Goal: Task Accomplishment & Management: Manage account settings

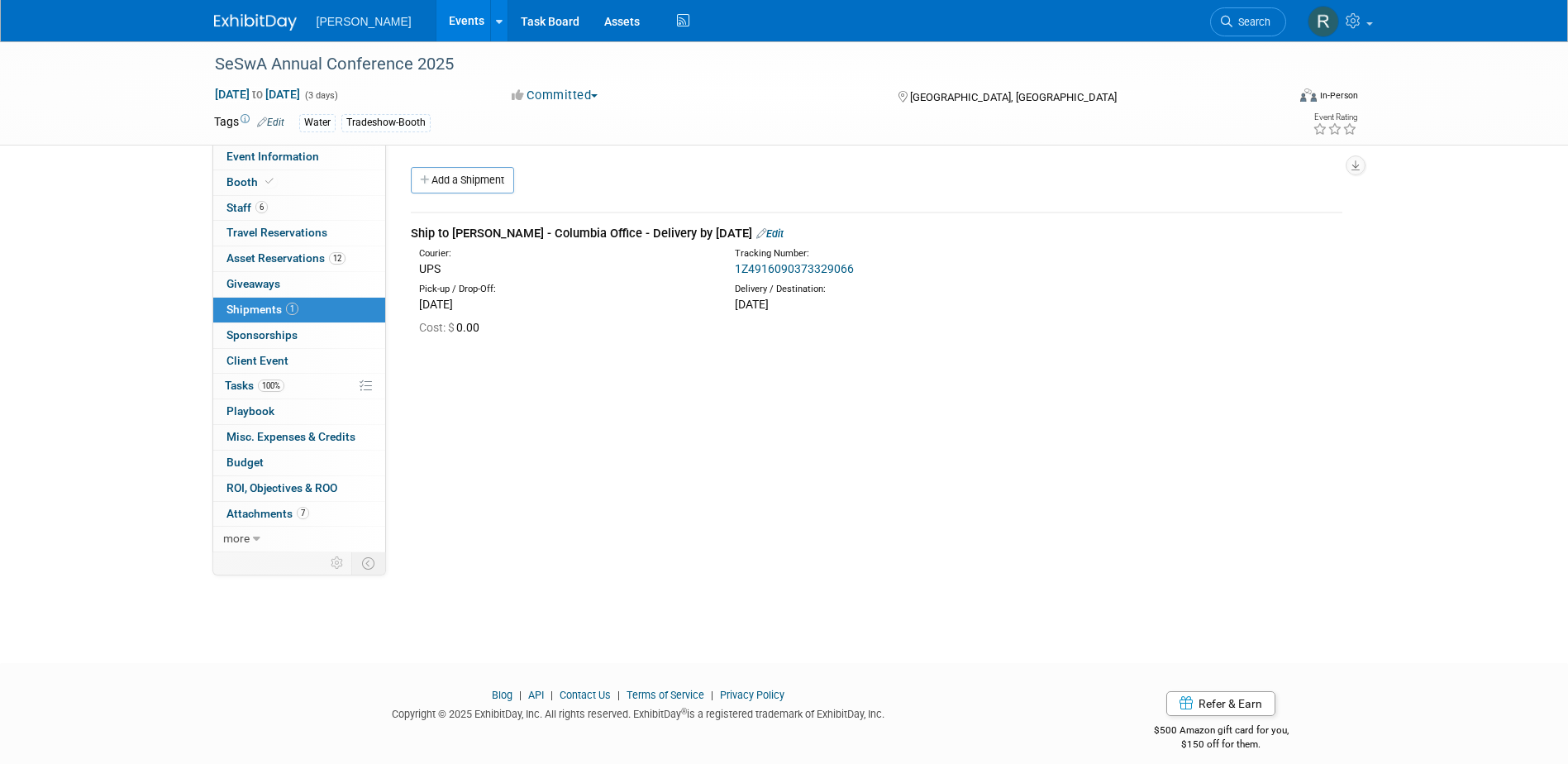
drag, startPoint x: 1248, startPoint y: 17, endPoint x: 1239, endPoint y: 19, distance: 9.2
click at [1248, 17] on span "Search" at bounding box center [1251, 22] width 38 height 12
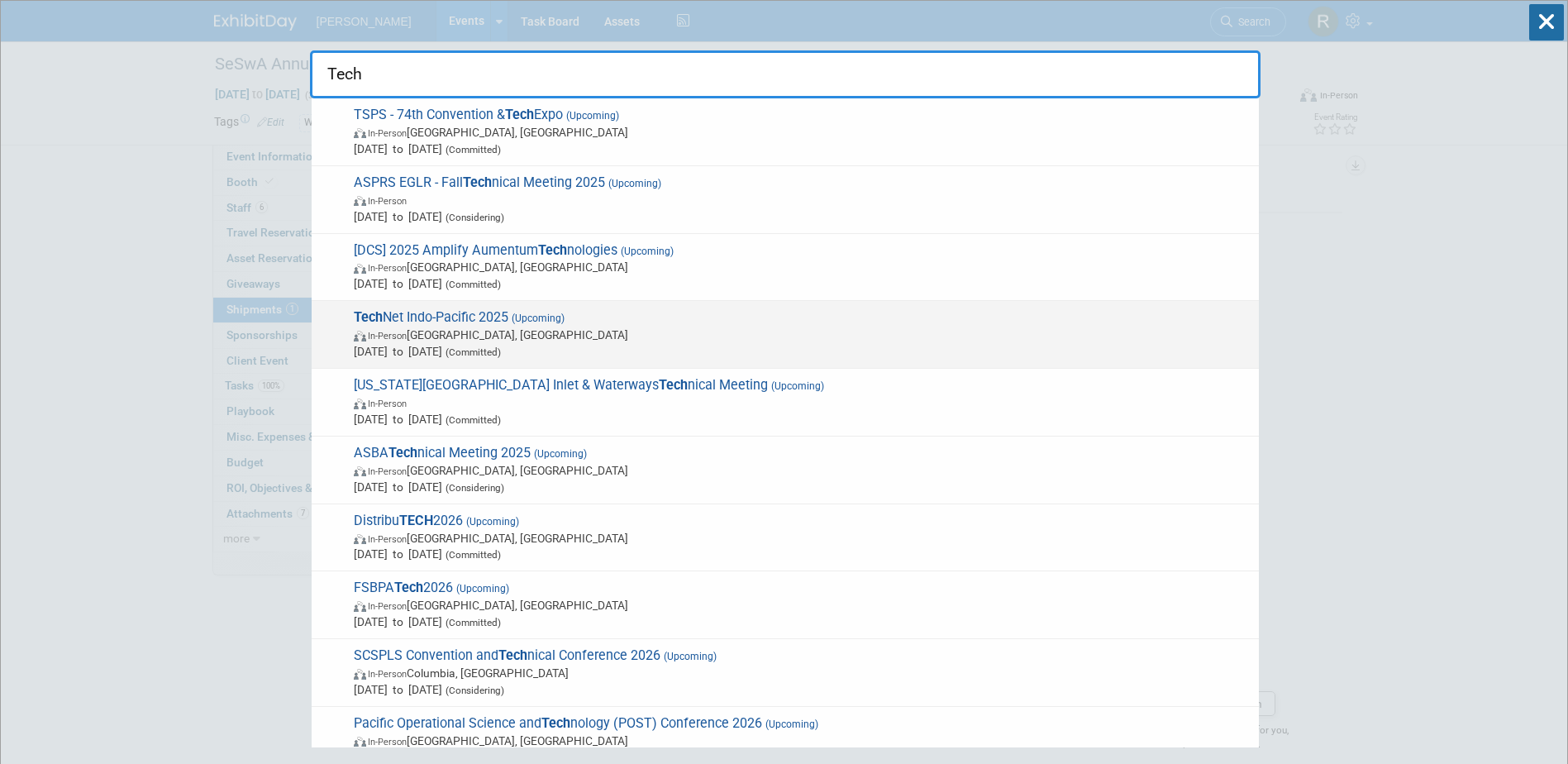
type input "Tech"
click at [480, 345] on span "Oct 28, 2025 to Oct 30, 2025 (Committed)" at bounding box center [801, 351] width 897 height 17
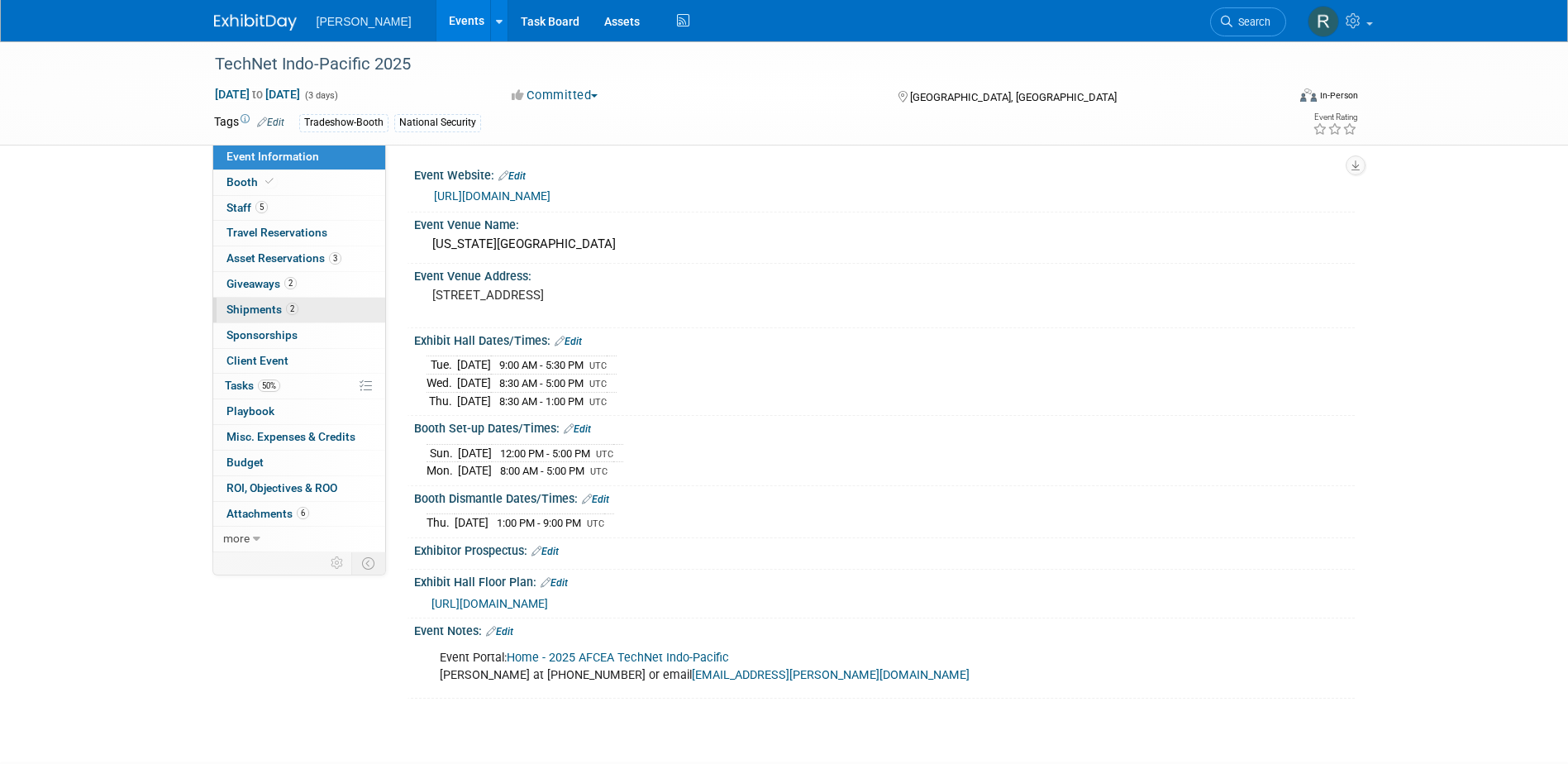
click at [269, 308] on span "Shipments 2" at bounding box center [261, 308] width 72 height 13
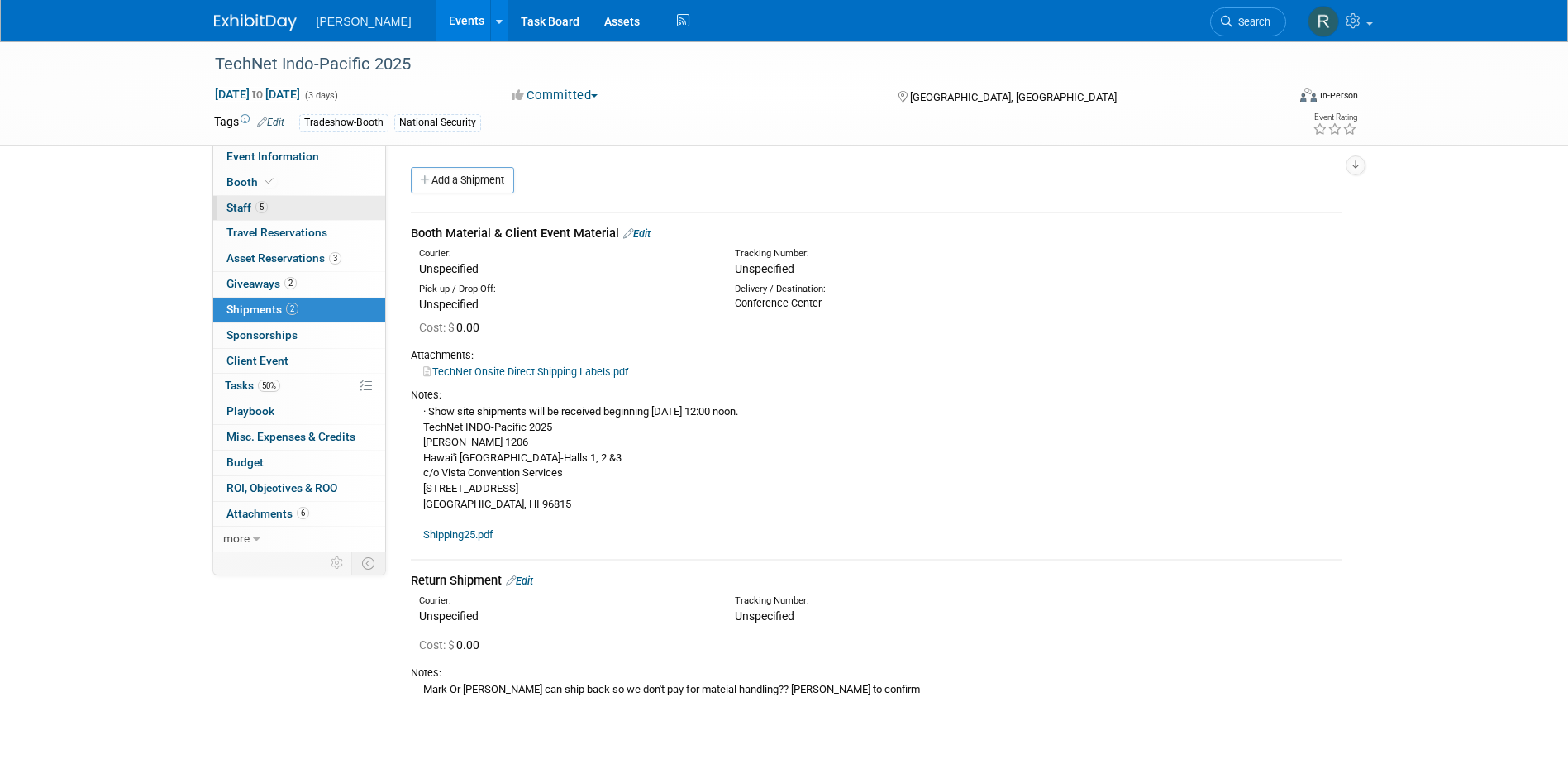
click at [270, 203] on link "5 Staff 5" at bounding box center [299, 208] width 172 height 25
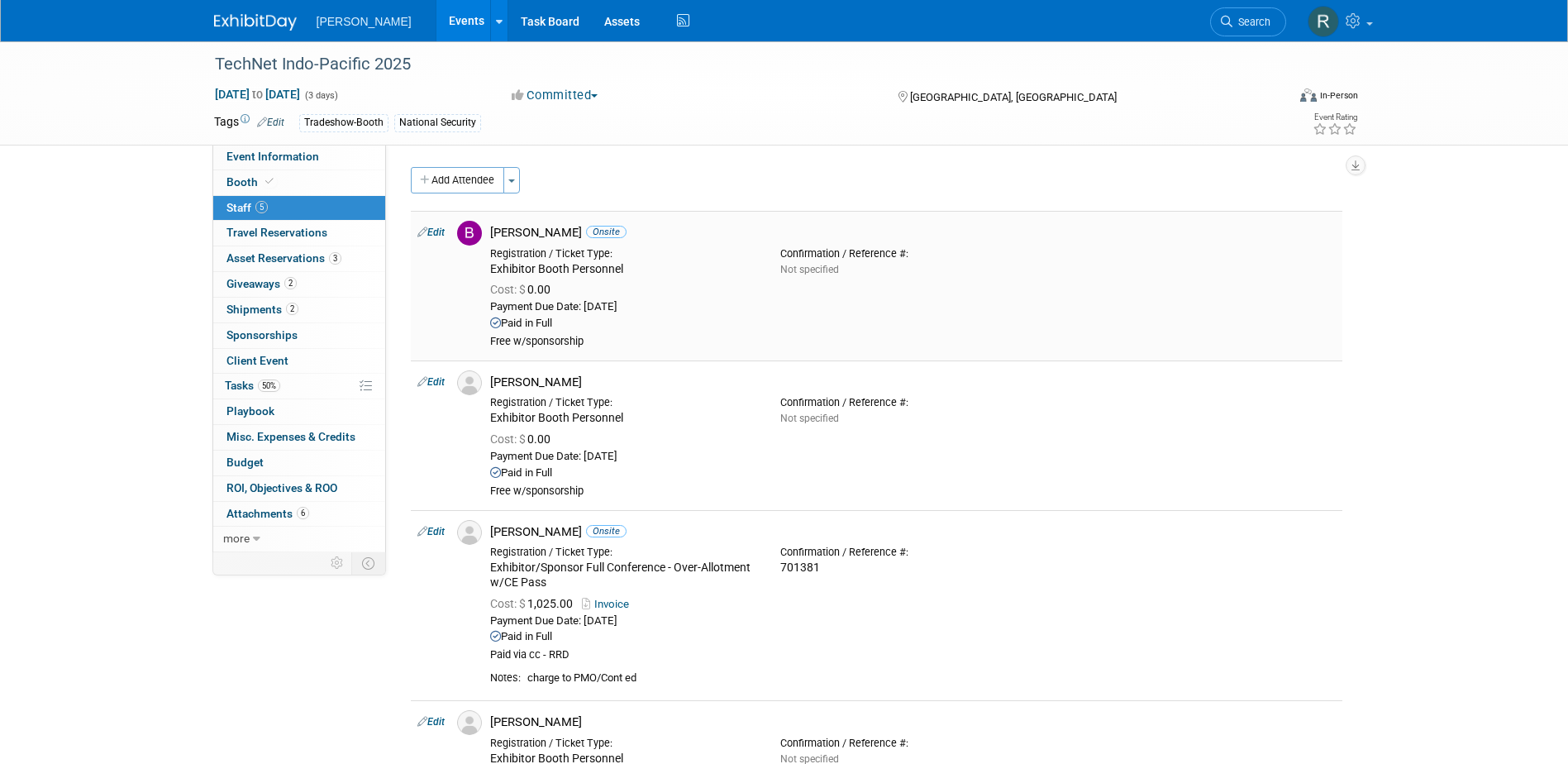
click at [436, 231] on link "Edit" at bounding box center [431, 231] width 27 height 11
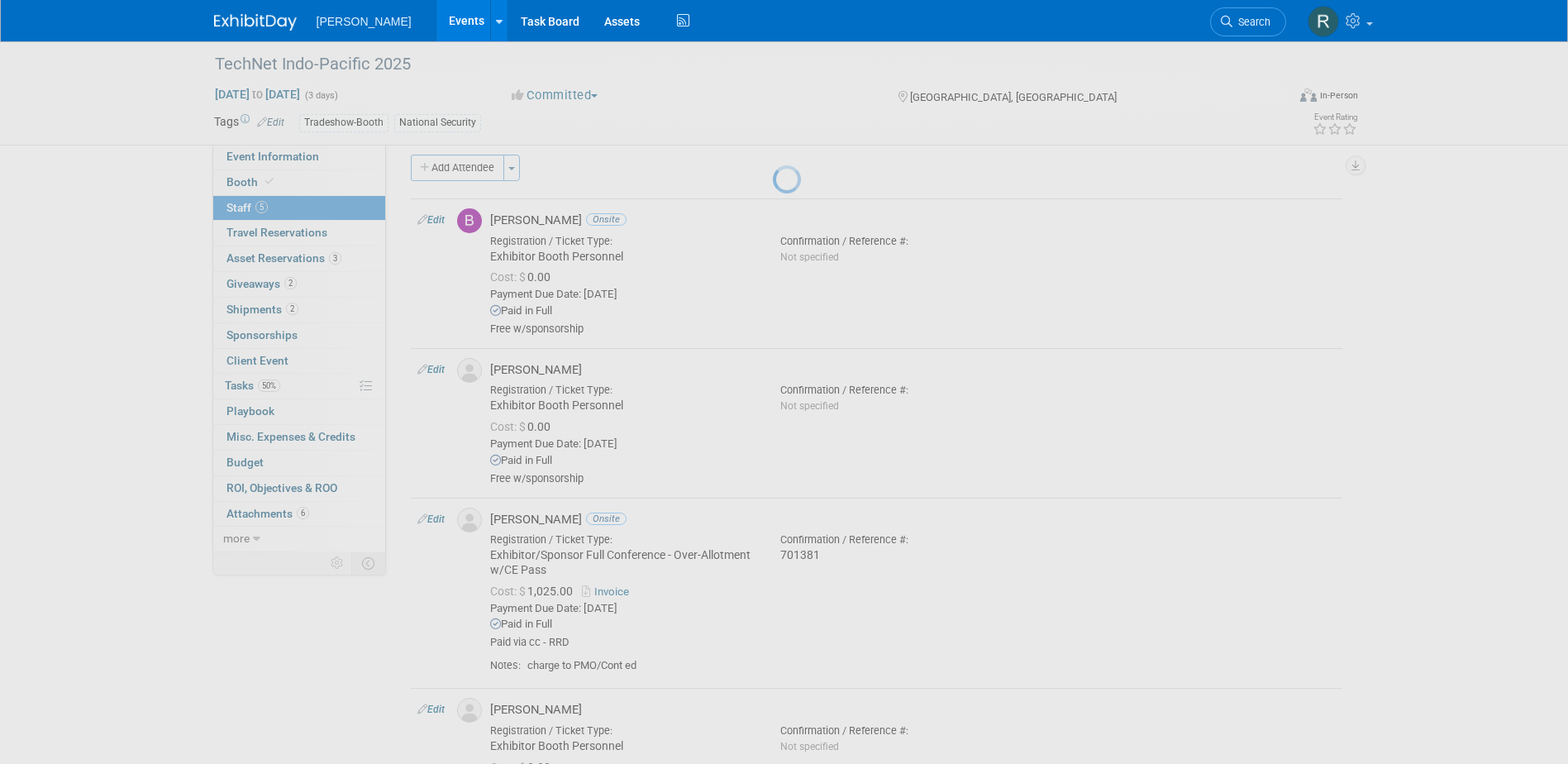
select select "a3cff7b5-4442-4635-970b-8bf1698e1617"
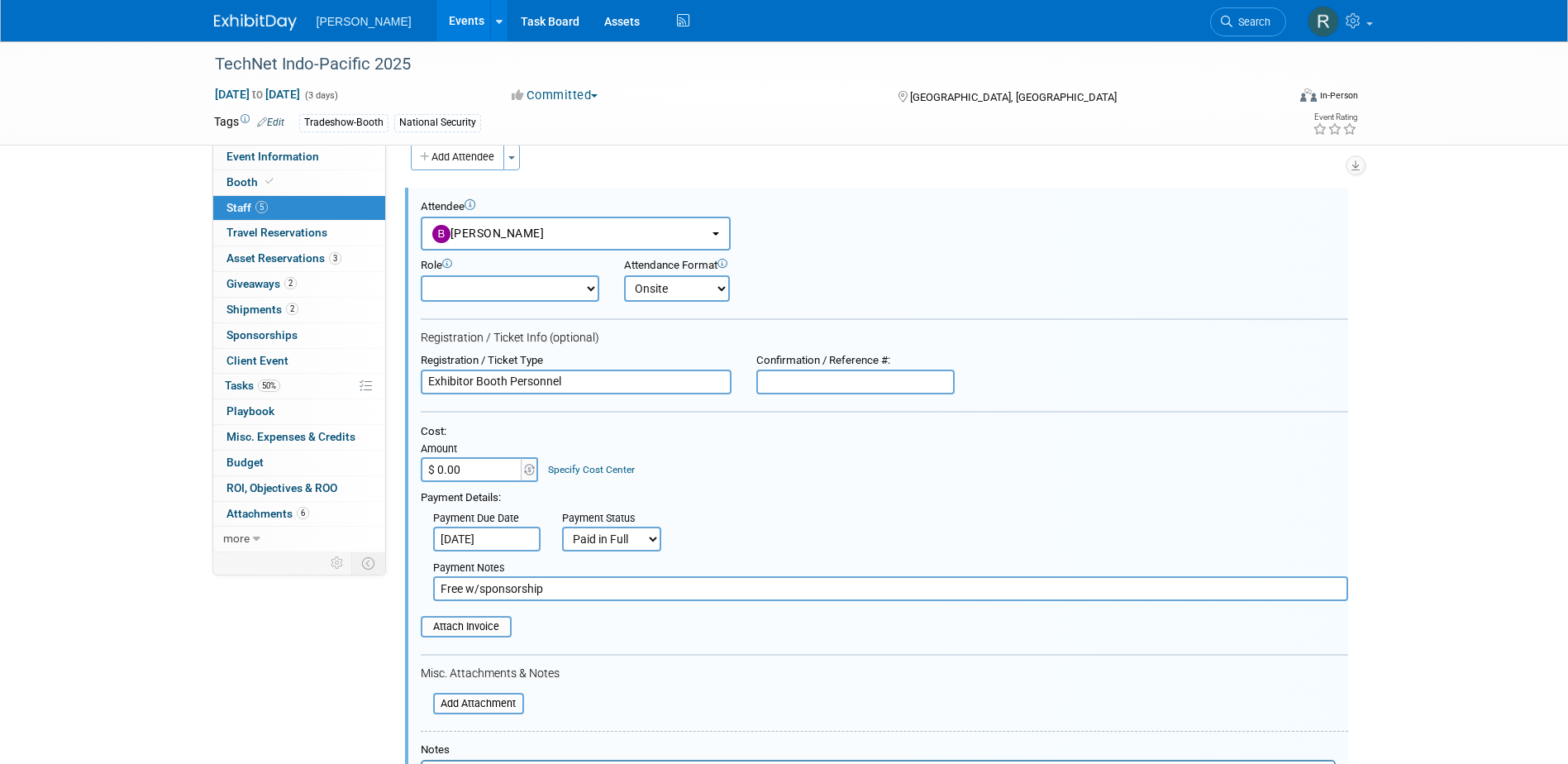
click at [622, 473] on link "Specify Cost Center" at bounding box center [591, 469] width 87 height 11
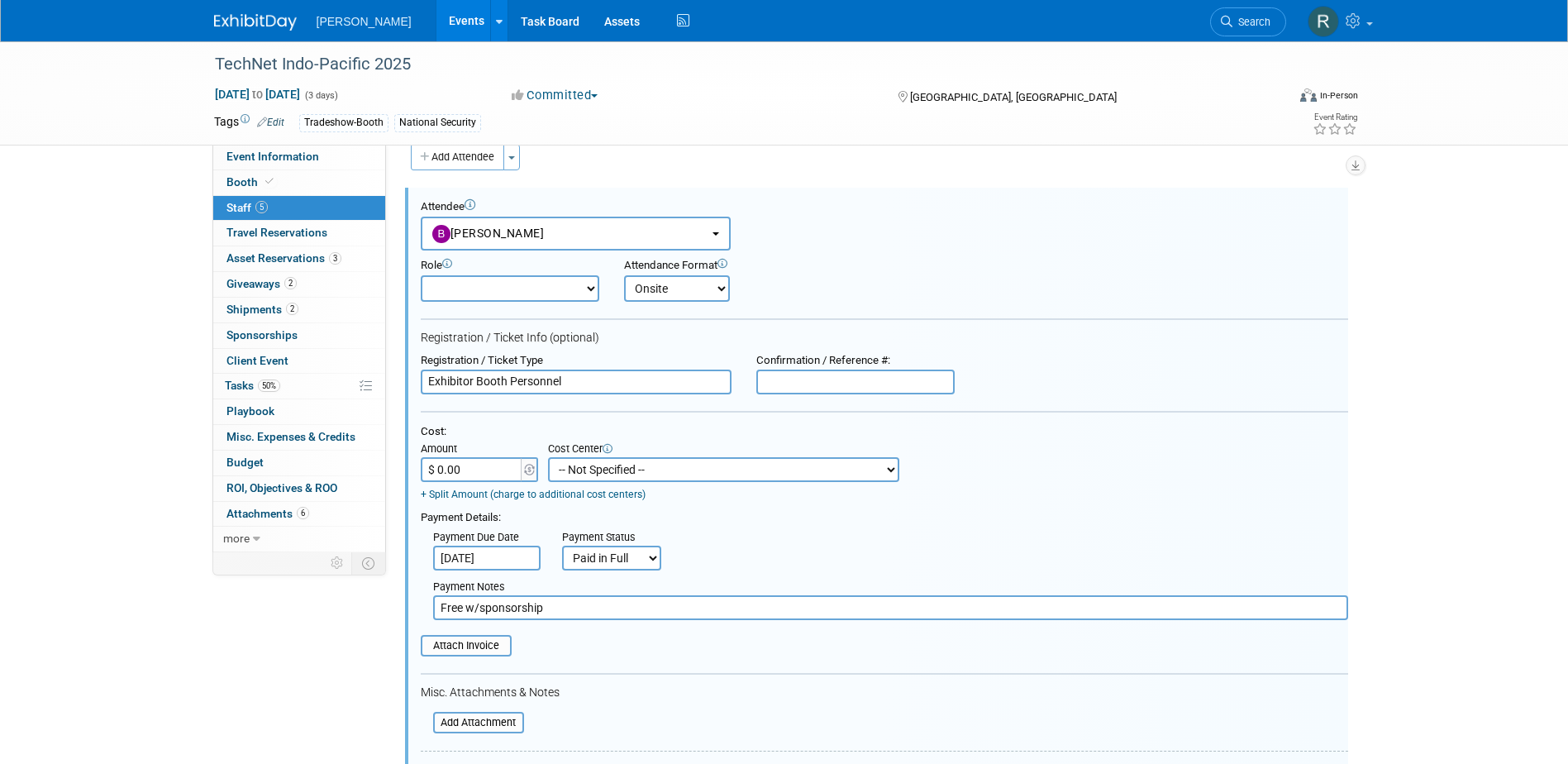
click at [622, 472] on select "-- Not Specified -- Advisory Services - Expenses_1001.502 Aerial Acquisition - …" at bounding box center [723, 469] width 352 height 25
select select "18966242"
click at [548, 458] on select "-- Not Specified -- Advisory Services - Expenses_1001.502 Aerial Acquisition - …" at bounding box center [723, 469] width 352 height 25
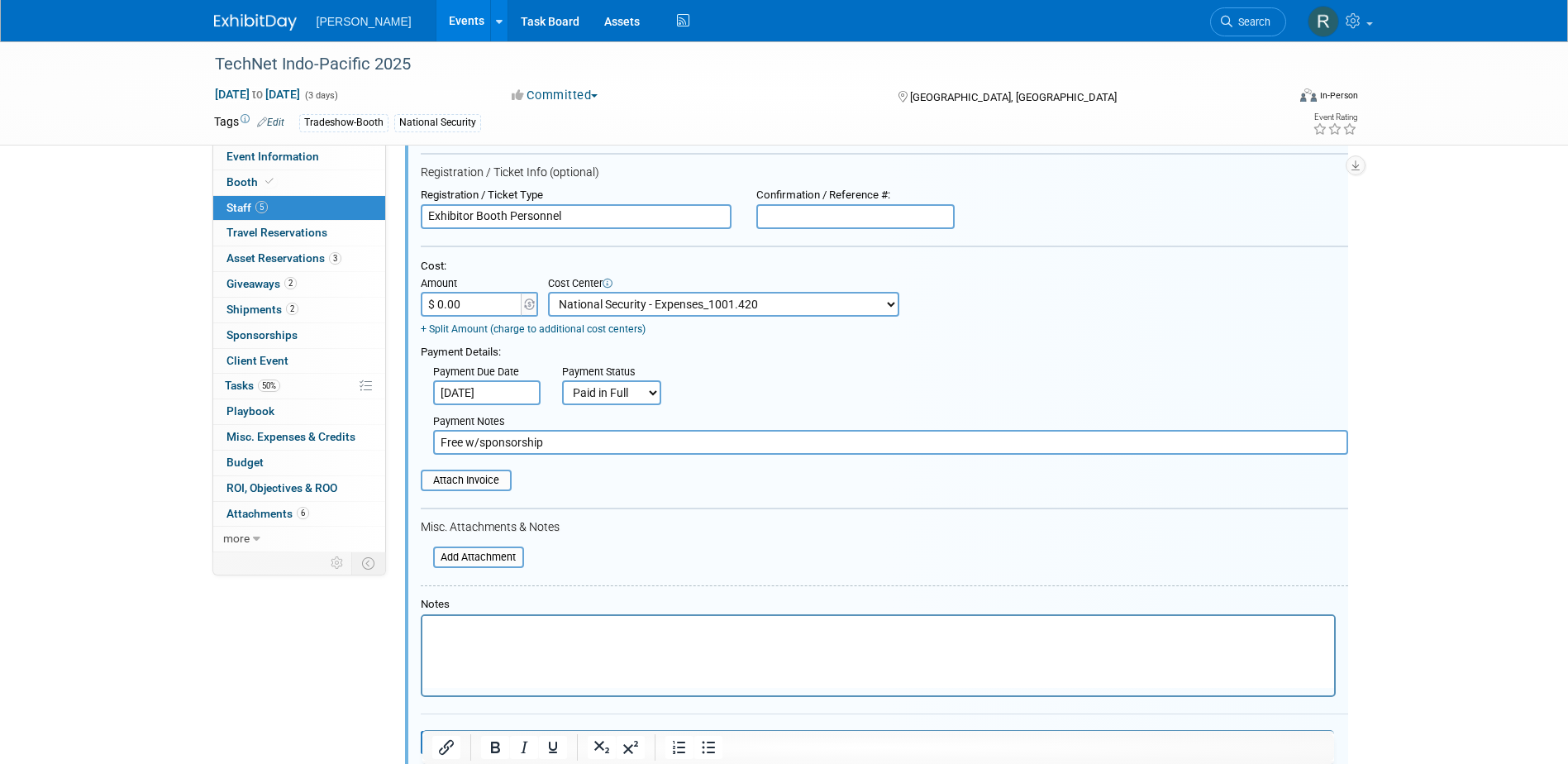
scroll to position [353, 0]
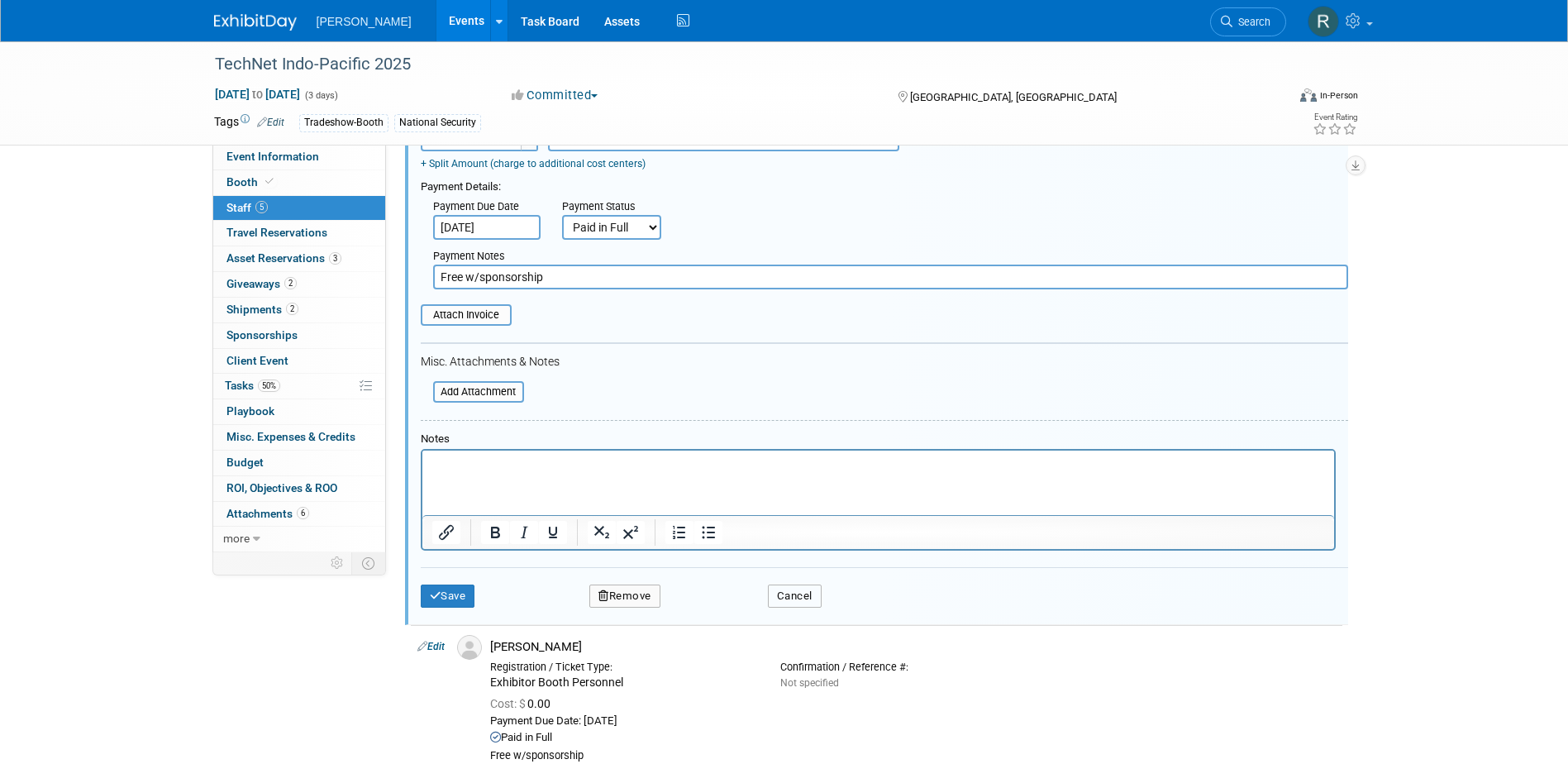
click at [802, 601] on button "Cancel" at bounding box center [794, 596] width 54 height 23
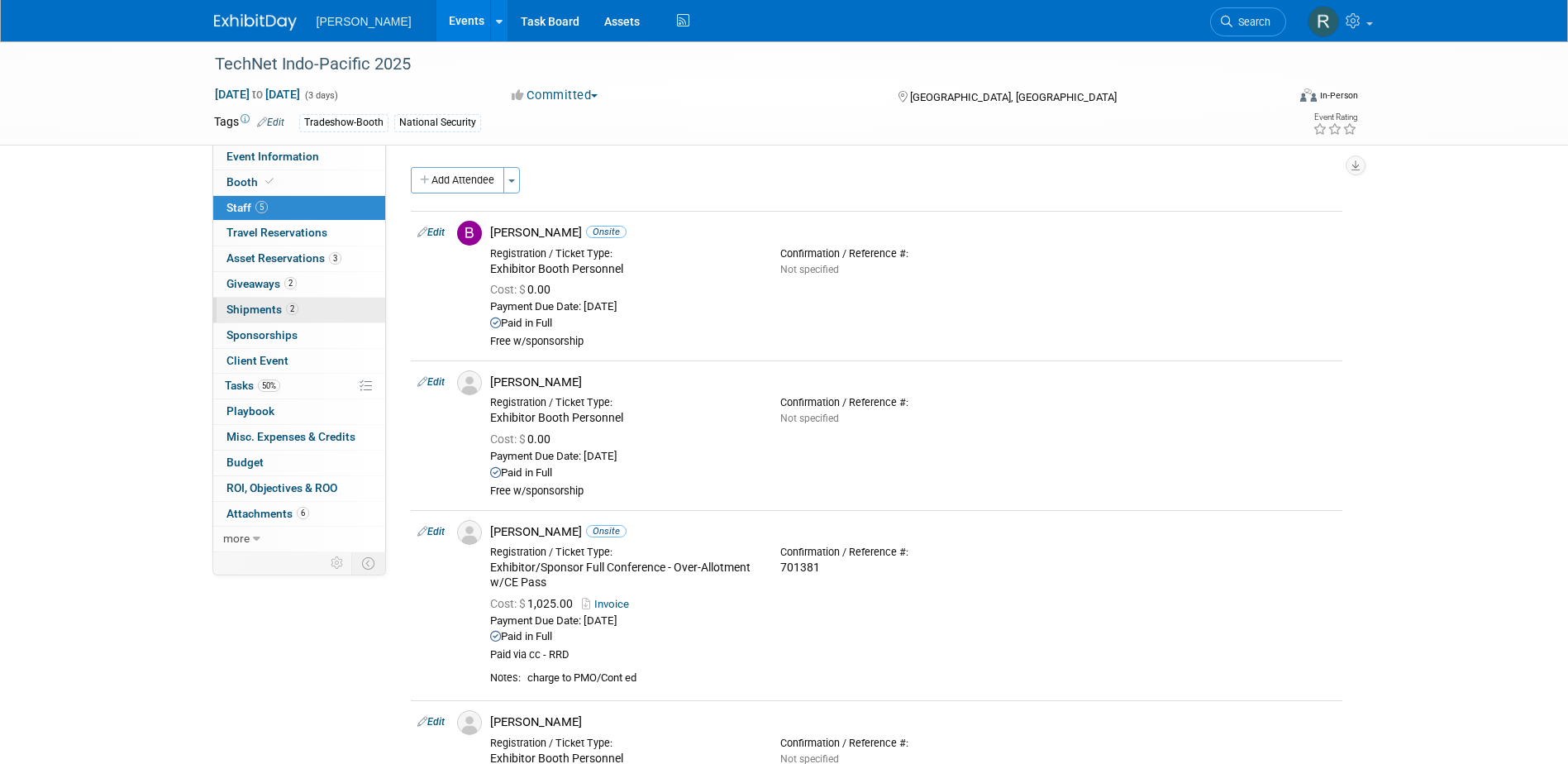
click at [266, 310] on span "Shipments 2" at bounding box center [261, 308] width 72 height 13
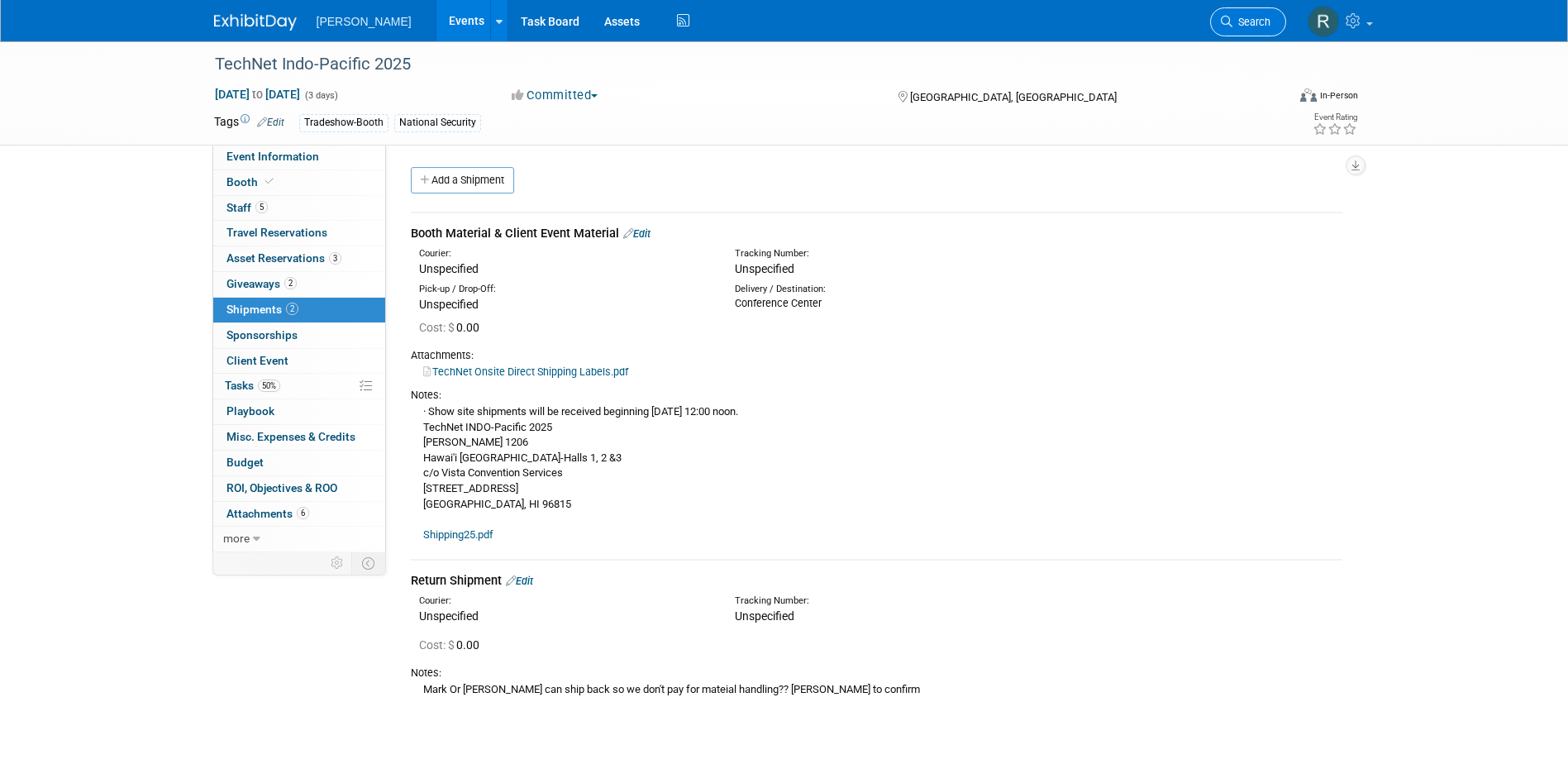
click at [1238, 19] on span "Search" at bounding box center [1251, 22] width 38 height 12
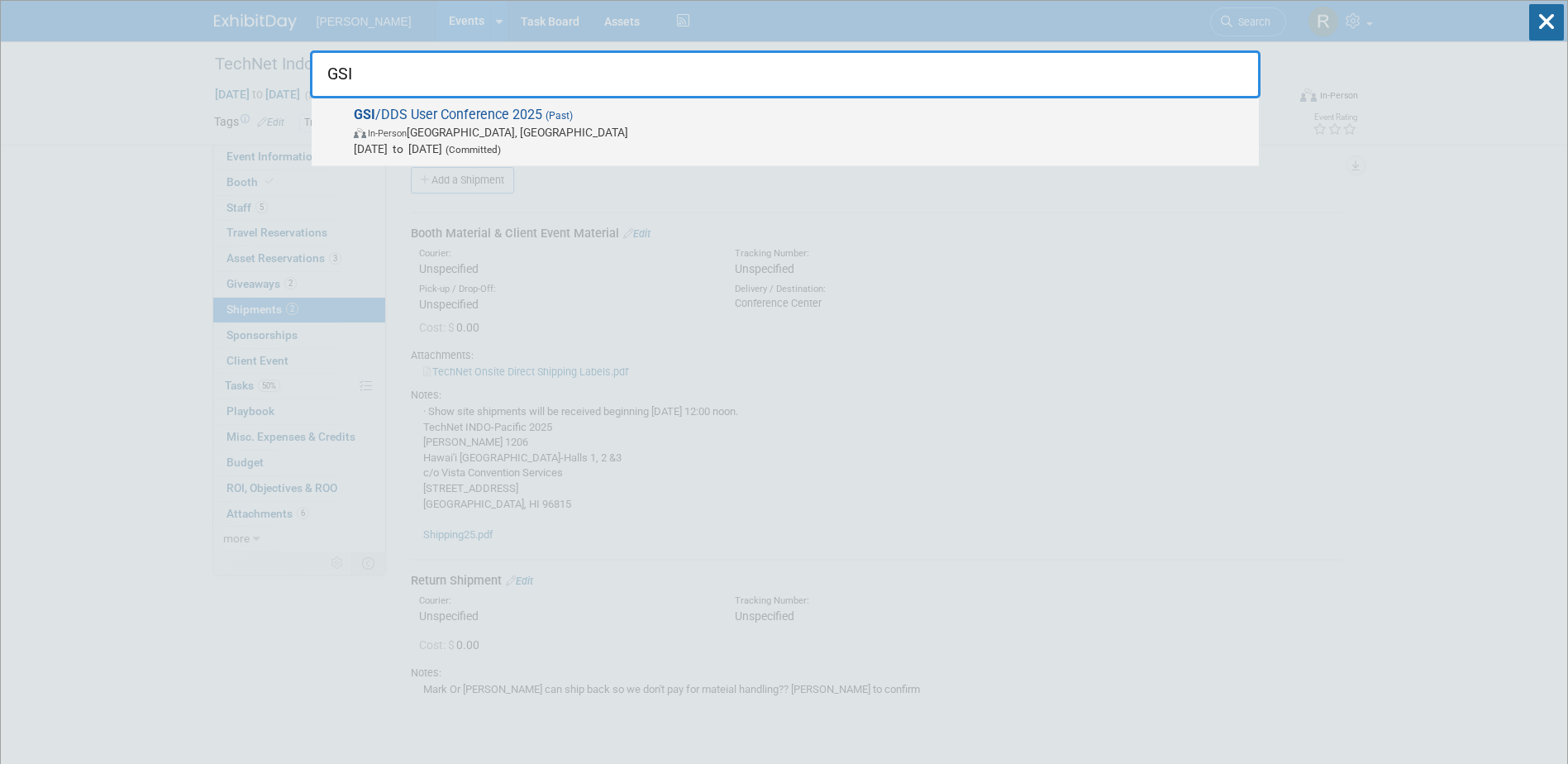
type input "GSI"
click at [575, 112] on span "GSI /DDS User Conference 2025 (Past) In-Person [GEOGRAPHIC_DATA], [GEOGRAPHIC_D…" at bounding box center [799, 132] width 902 height 50
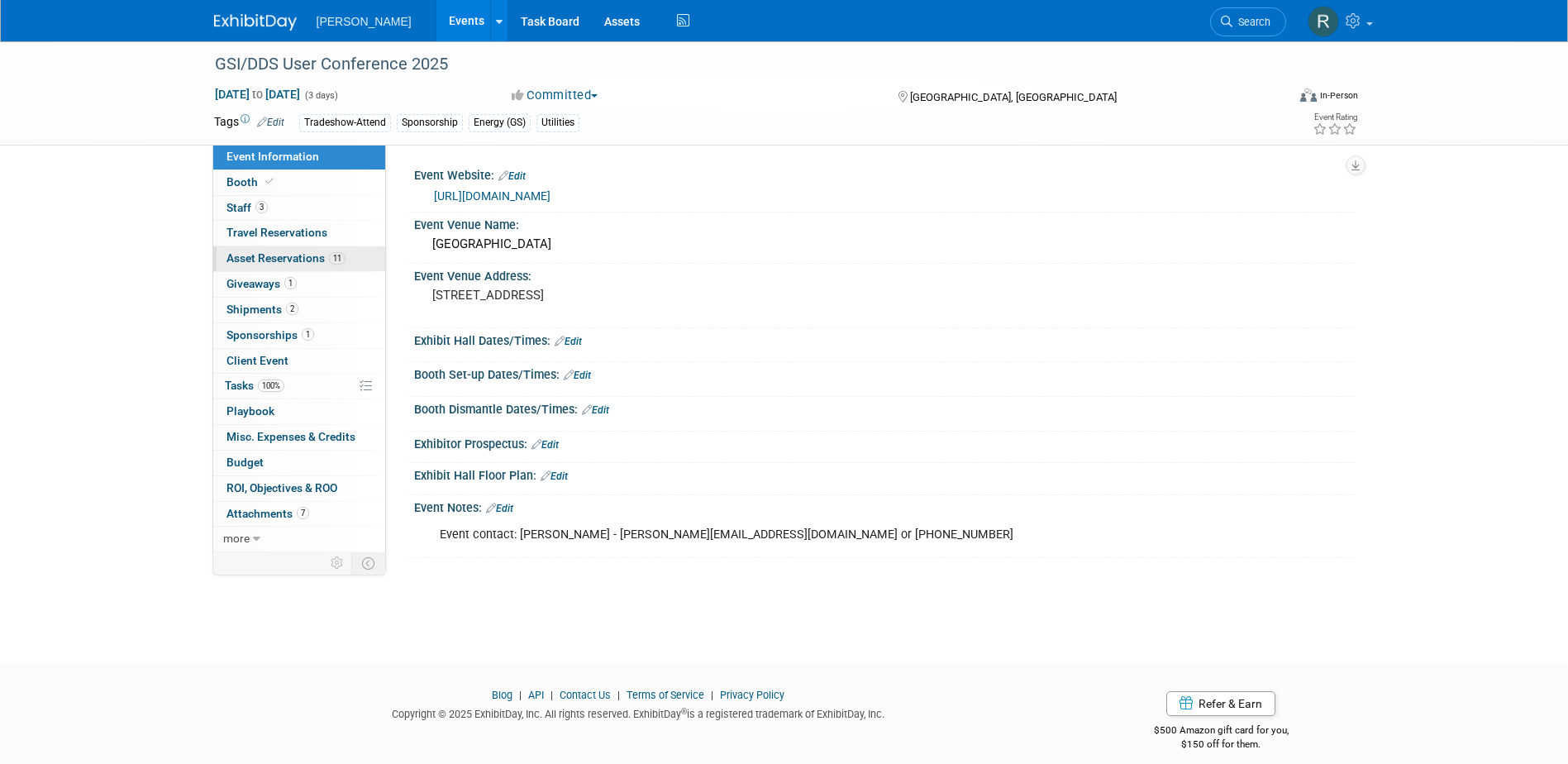
click at [263, 250] on link "11 Asset Reservations 11" at bounding box center [299, 259] width 172 height 25
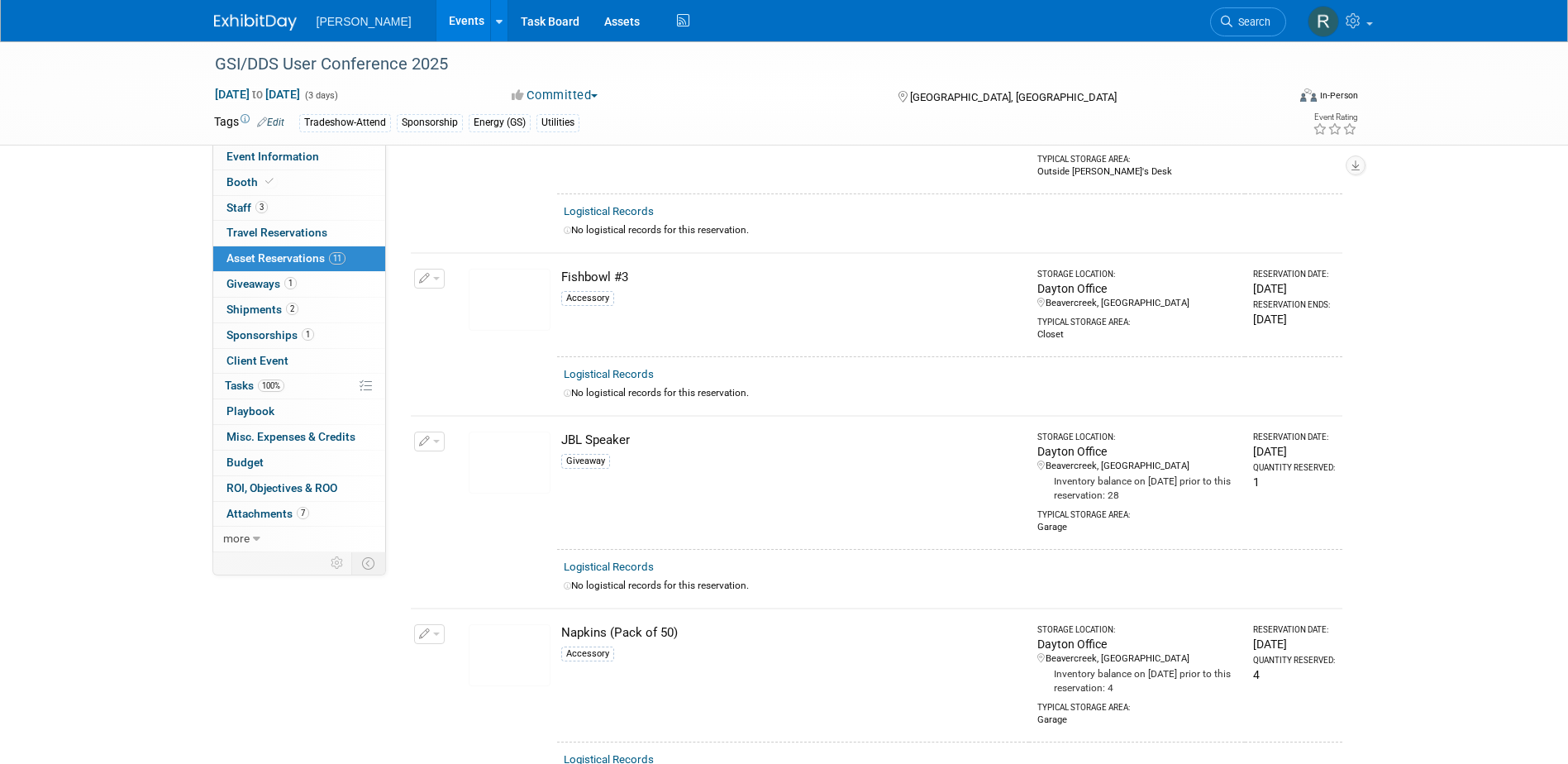
scroll to position [495, 0]
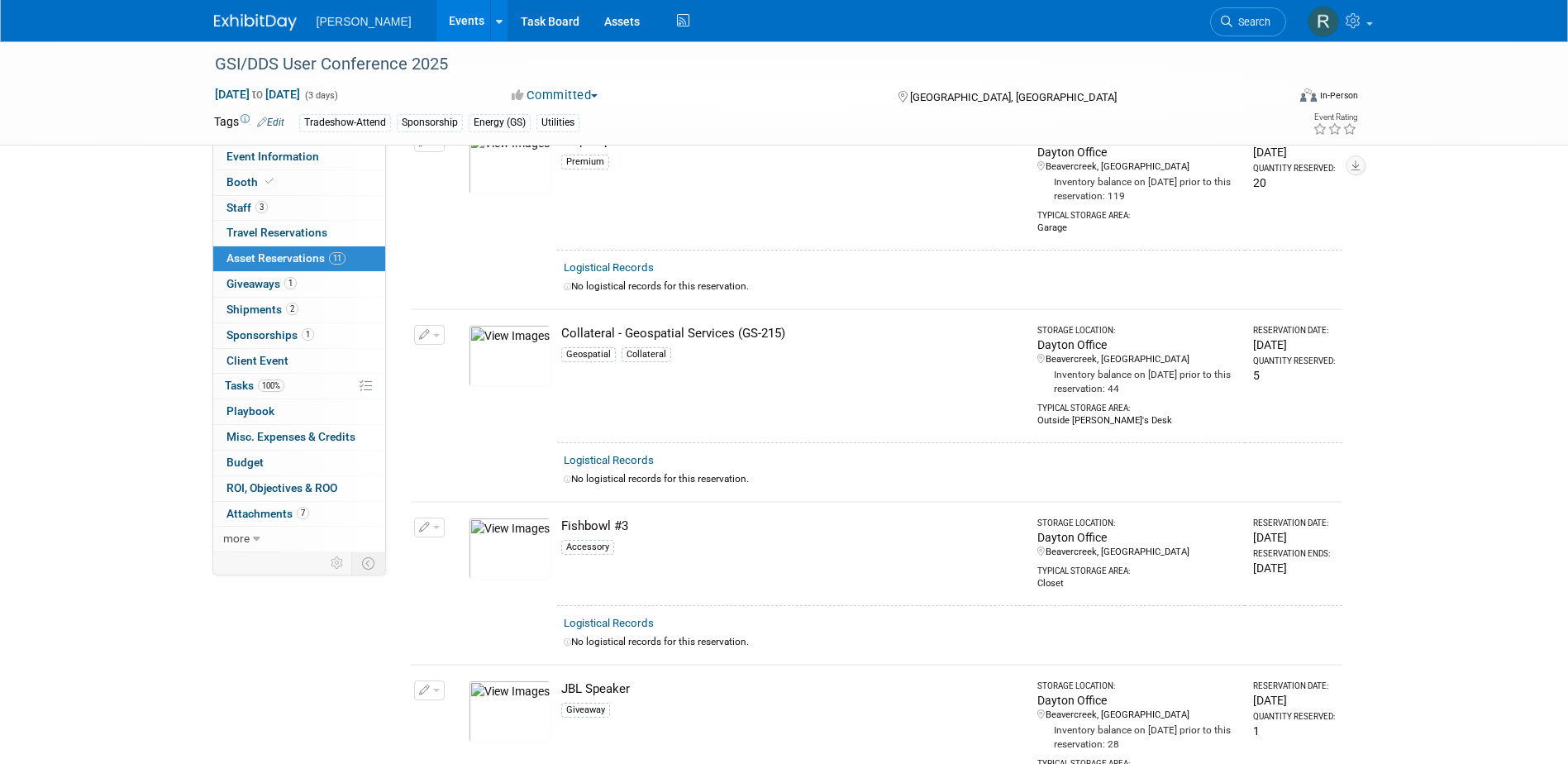
drag, startPoint x: 1258, startPoint y: 18, endPoint x: 1227, endPoint y: 29, distance: 32.9
click at [1258, 19] on span "Search" at bounding box center [1251, 22] width 38 height 12
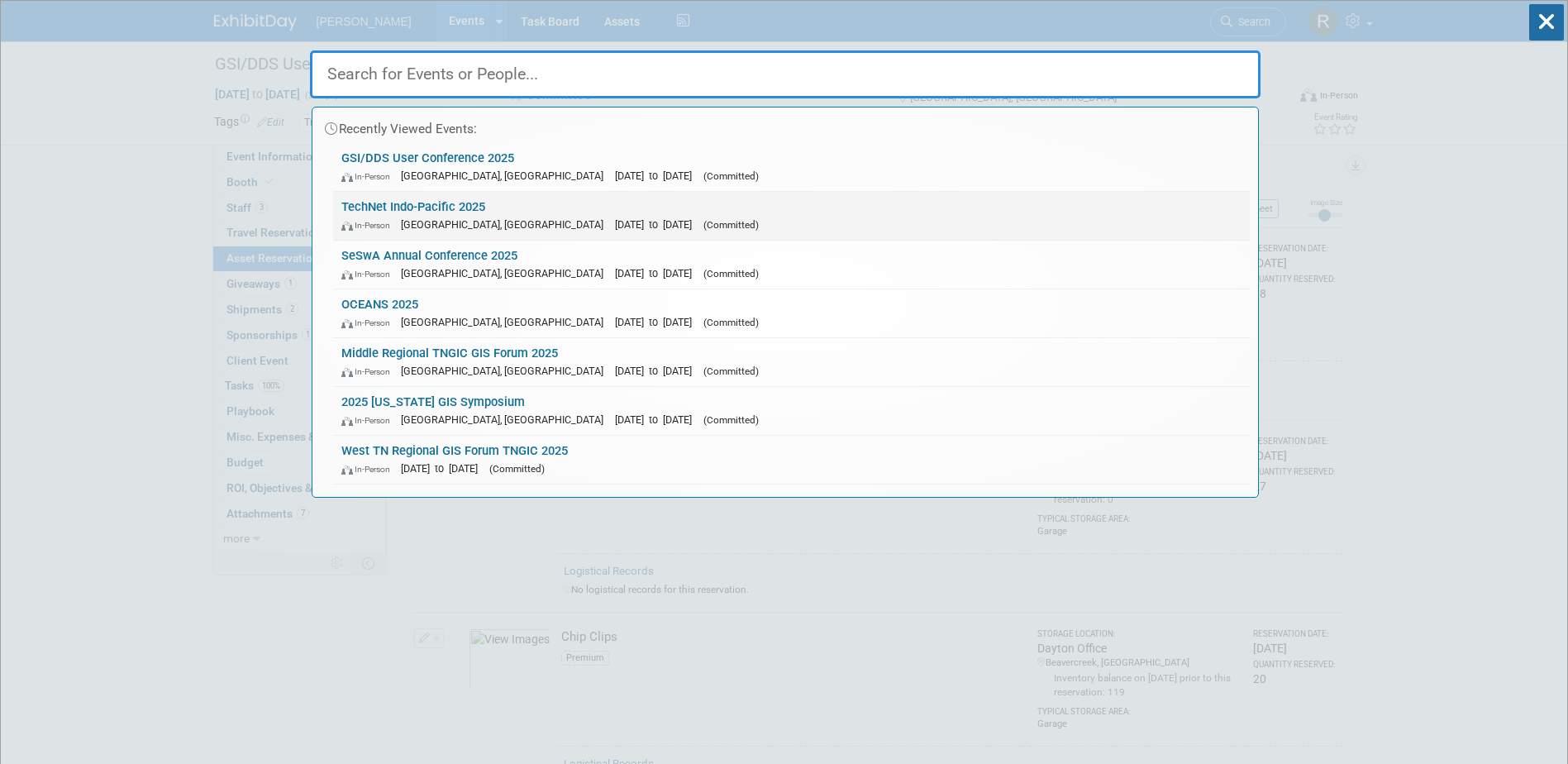
click at [499, 213] on link "TechNet Indo-Pacific 2025 In-Person Honolulu, HI Oct 28, 2025 to Oct 30, 2025 (…" at bounding box center [792, 216] width 917 height 48
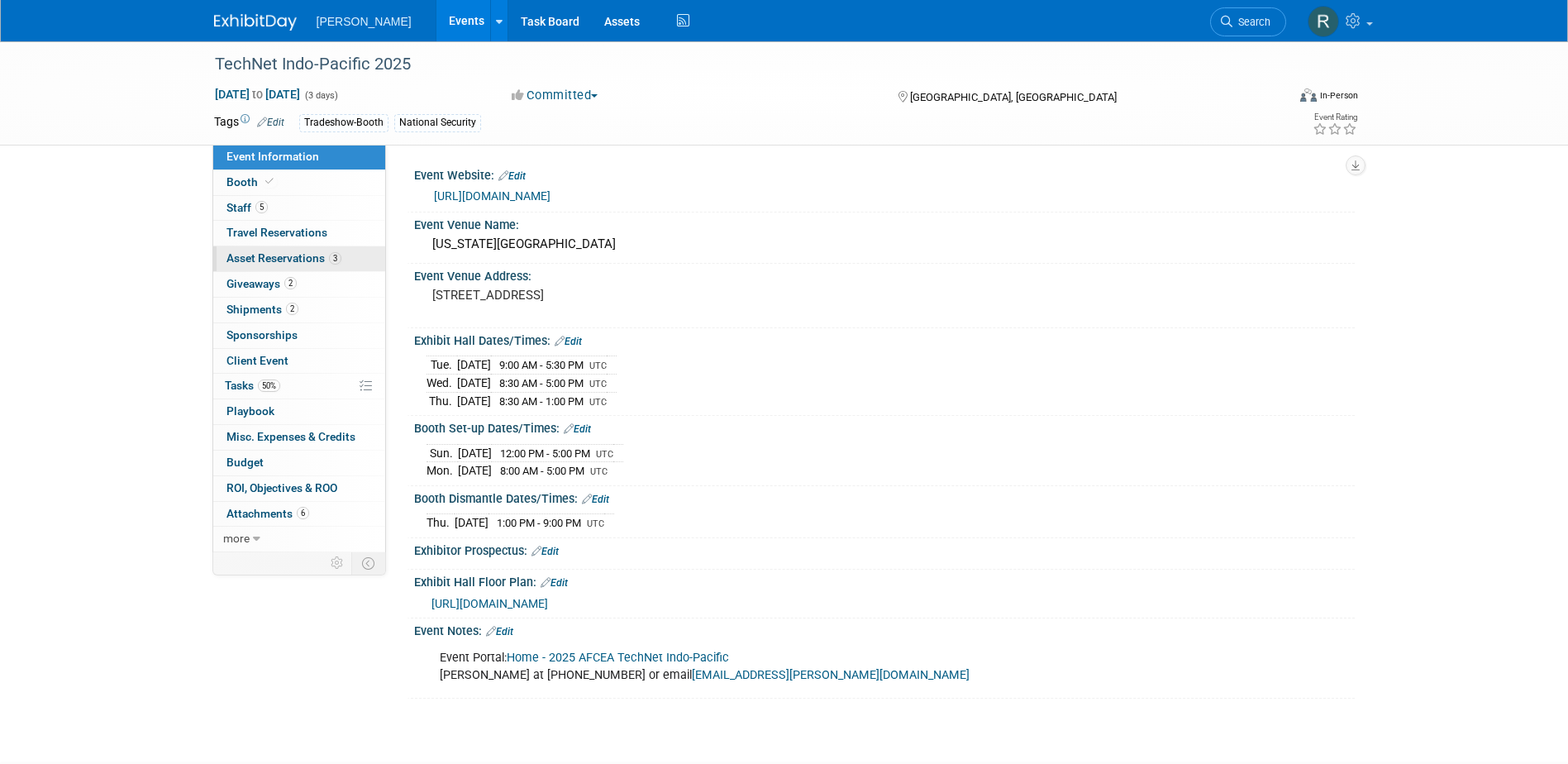
click at [293, 258] on span "Asset Reservations 3" at bounding box center [284, 257] width 115 height 13
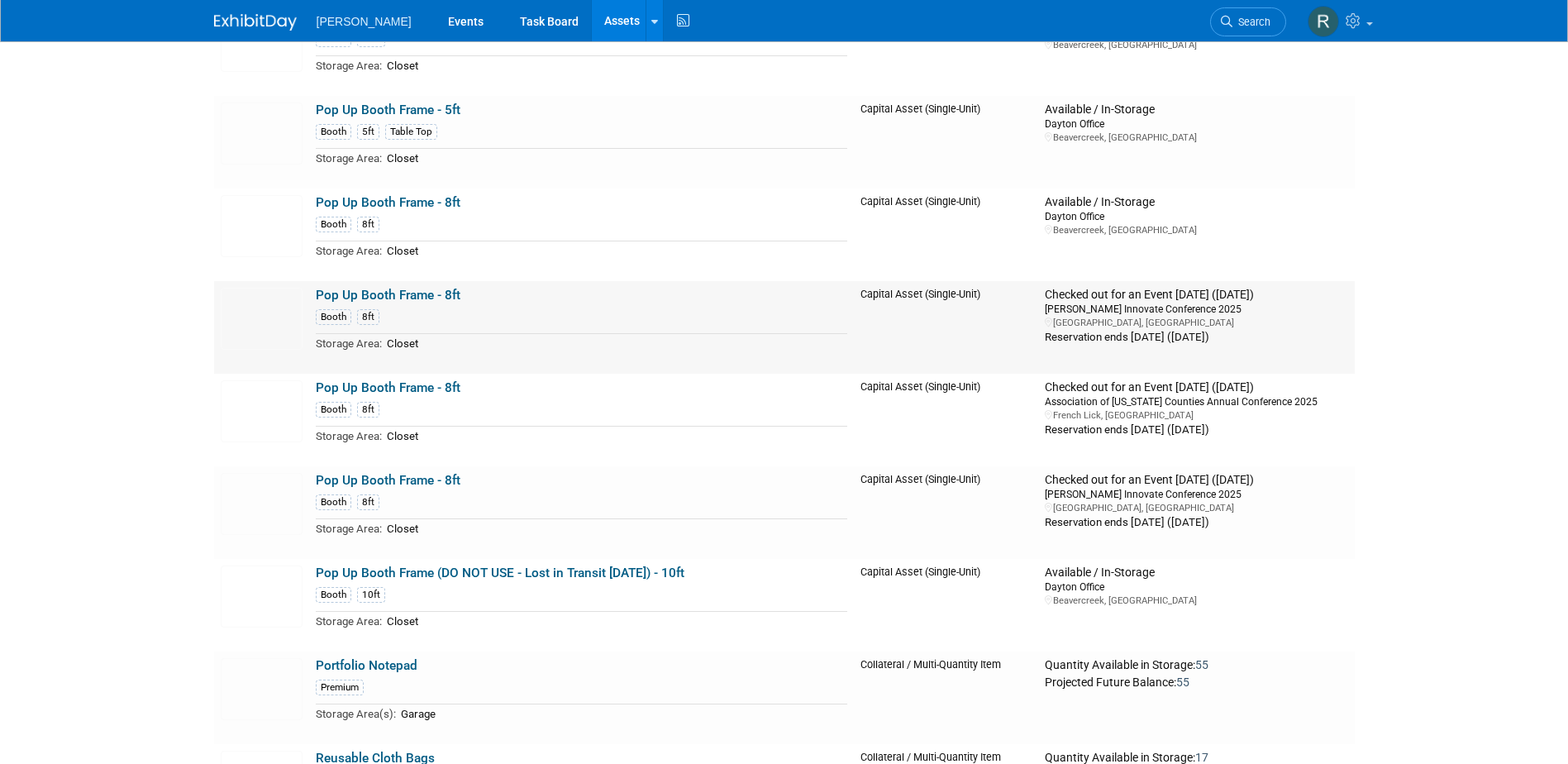
scroll to position [6687, 0]
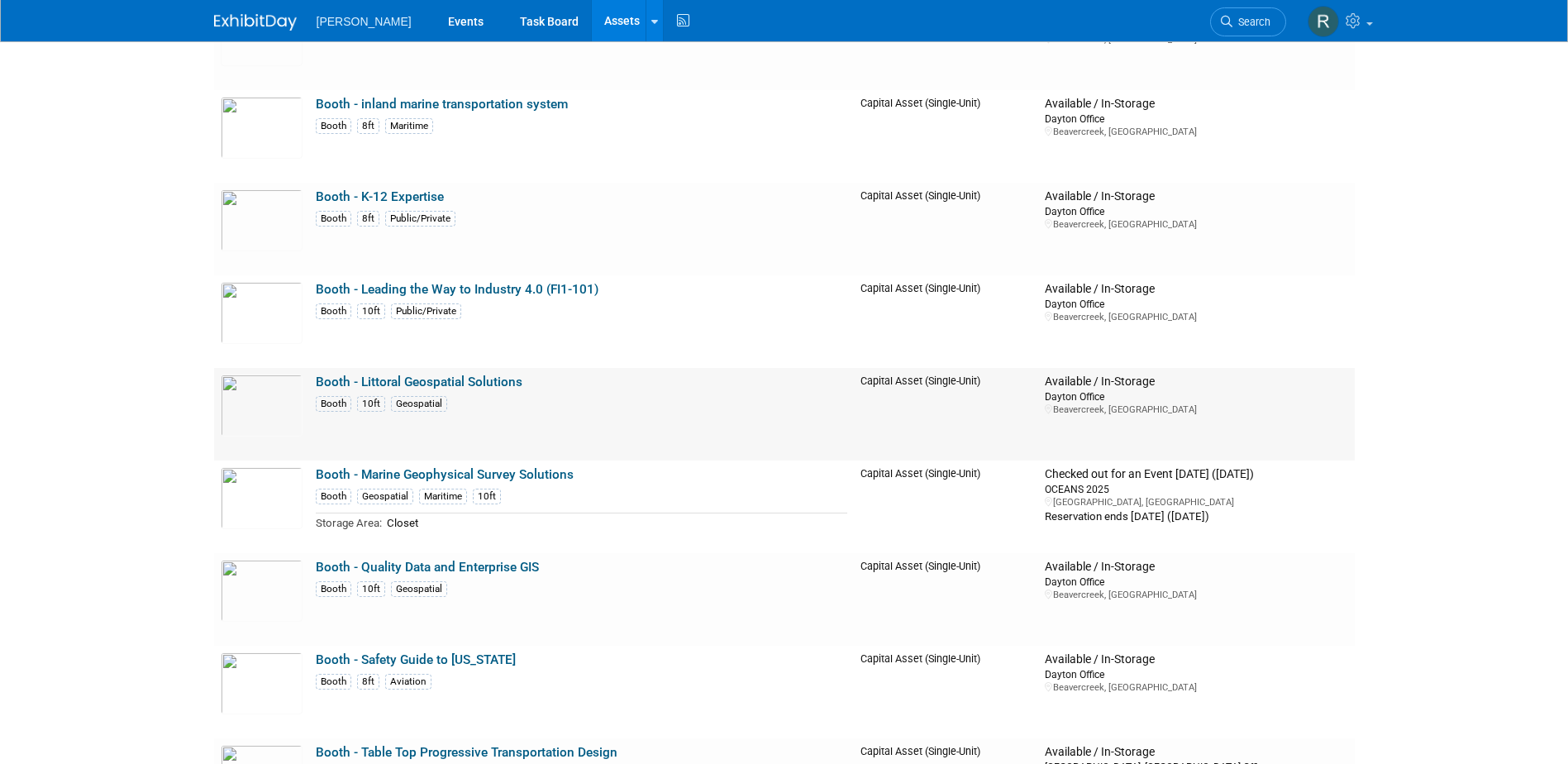
click at [469, 379] on link "Booth - Littoral Geospatial Solutions" at bounding box center [419, 382] width 207 height 15
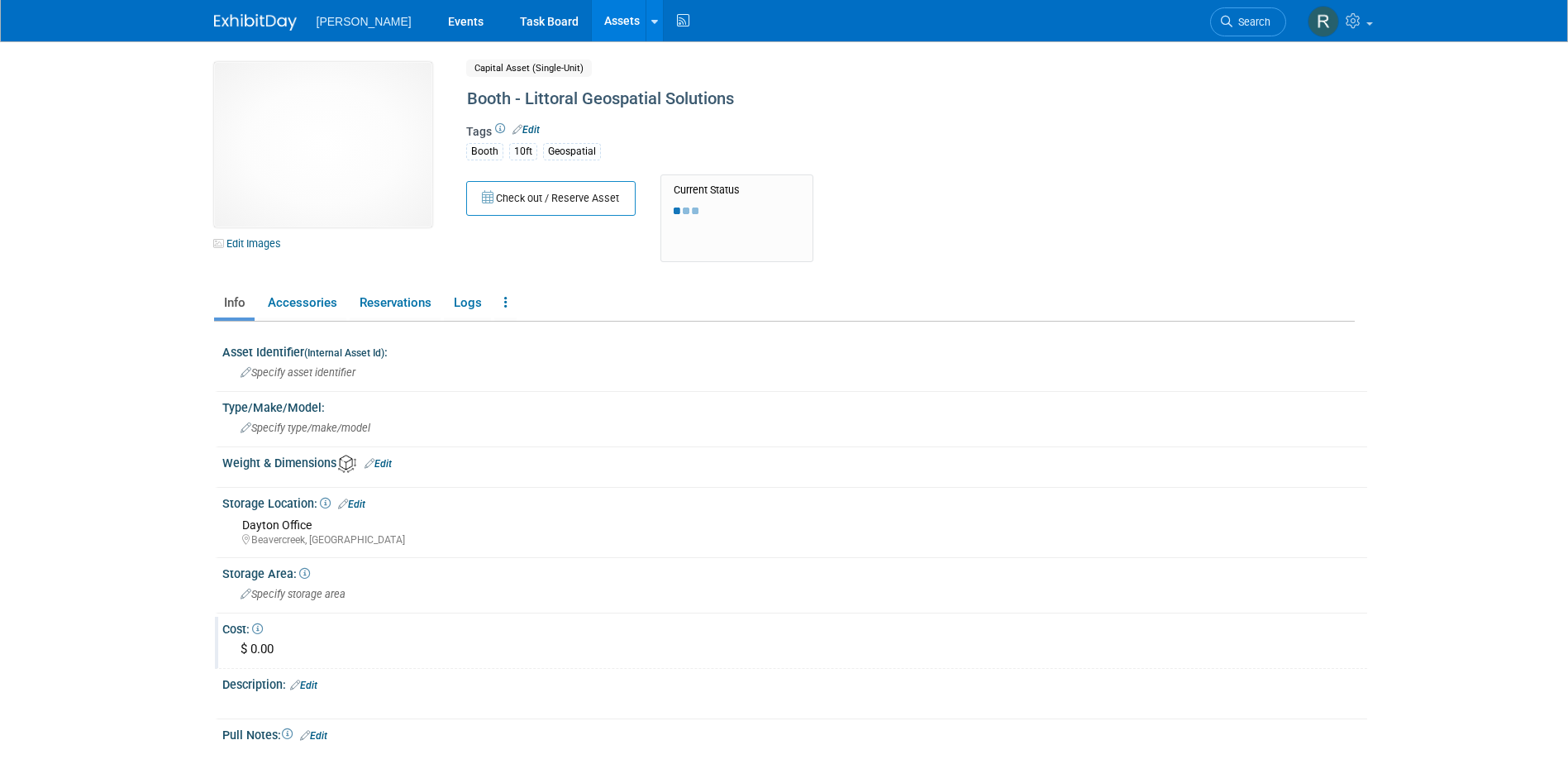
click at [251, 641] on div "$ 0.00" at bounding box center [795, 648] width 1120 height 26
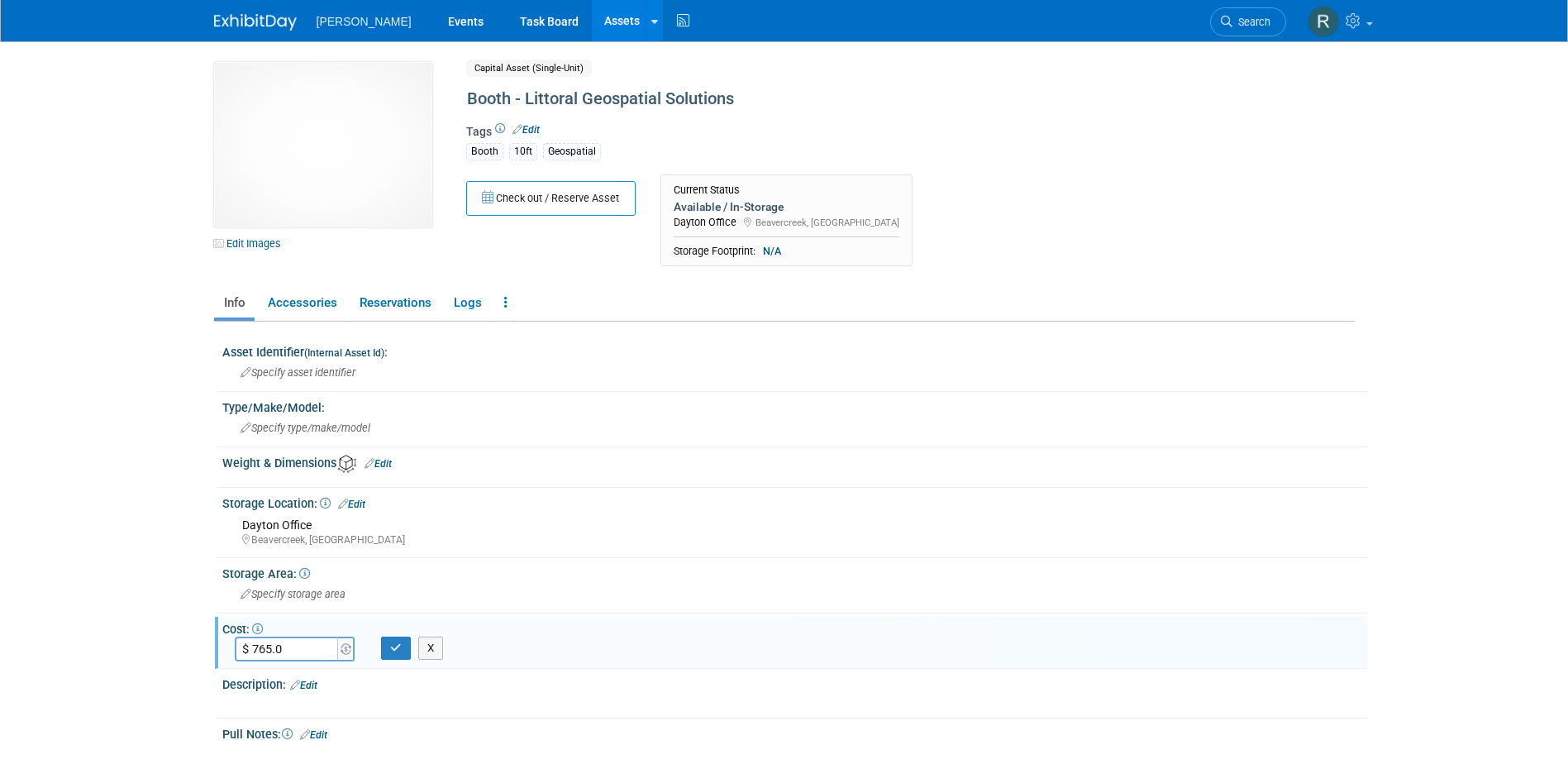
type input "$ 765.00"
click at [383, 648] on button "button" at bounding box center [396, 647] width 30 height 23
